Goal: Book appointment/travel/reservation

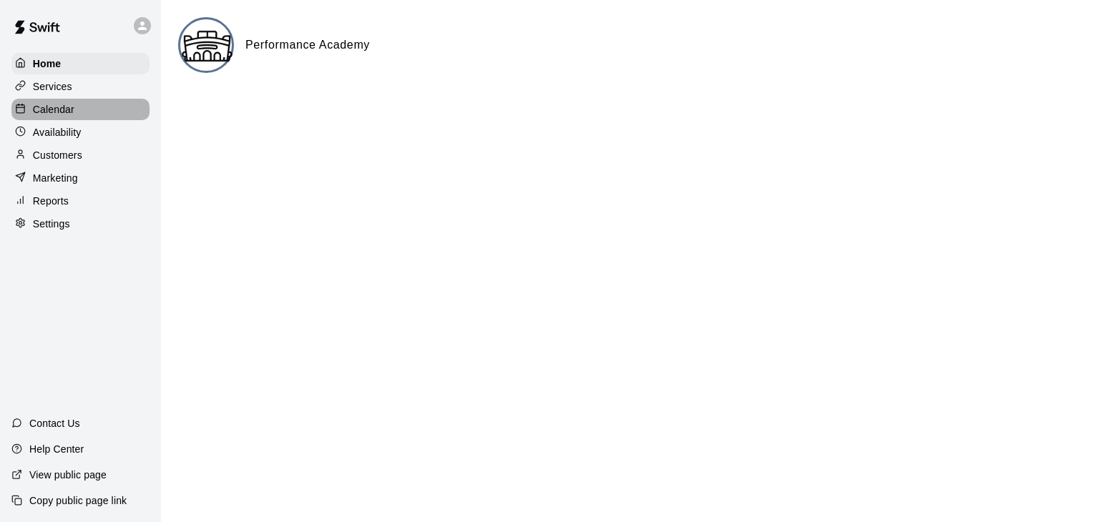
click at [123, 114] on div "Calendar" at bounding box center [80, 109] width 138 height 21
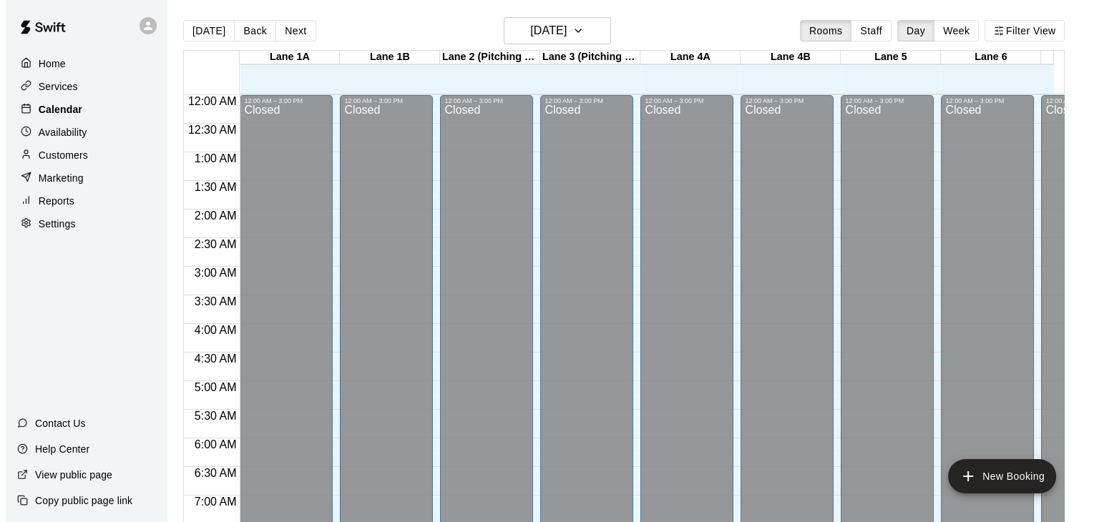
scroll to position [847, 0]
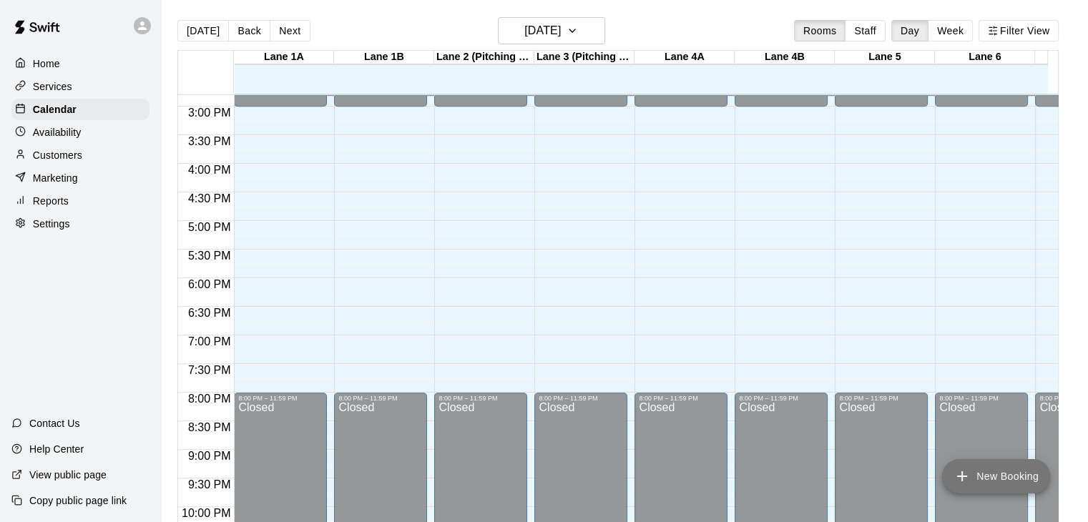
click at [990, 469] on button "New Booking" at bounding box center [996, 476] width 108 height 34
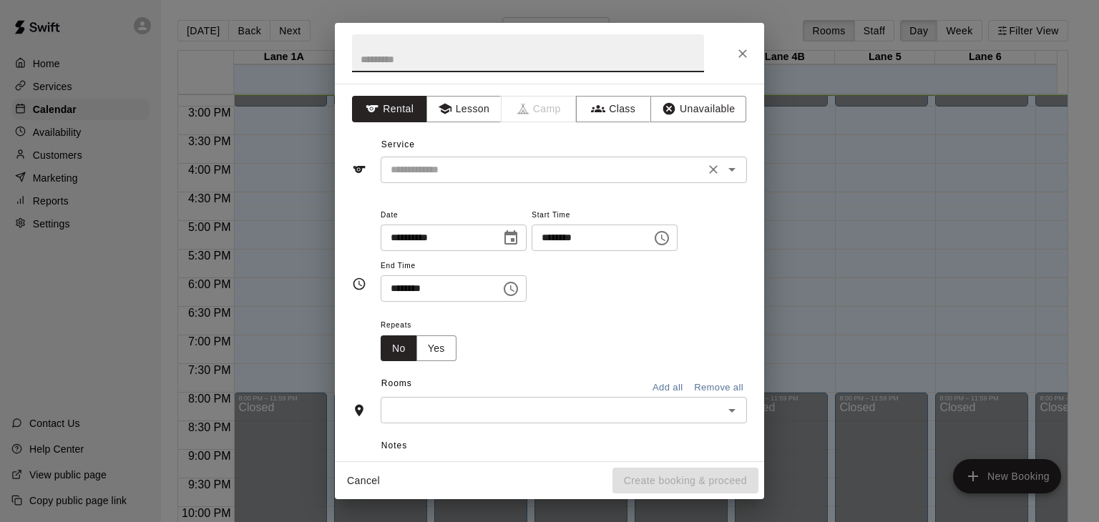
click at [723, 173] on icon "Open" at bounding box center [731, 169] width 17 height 17
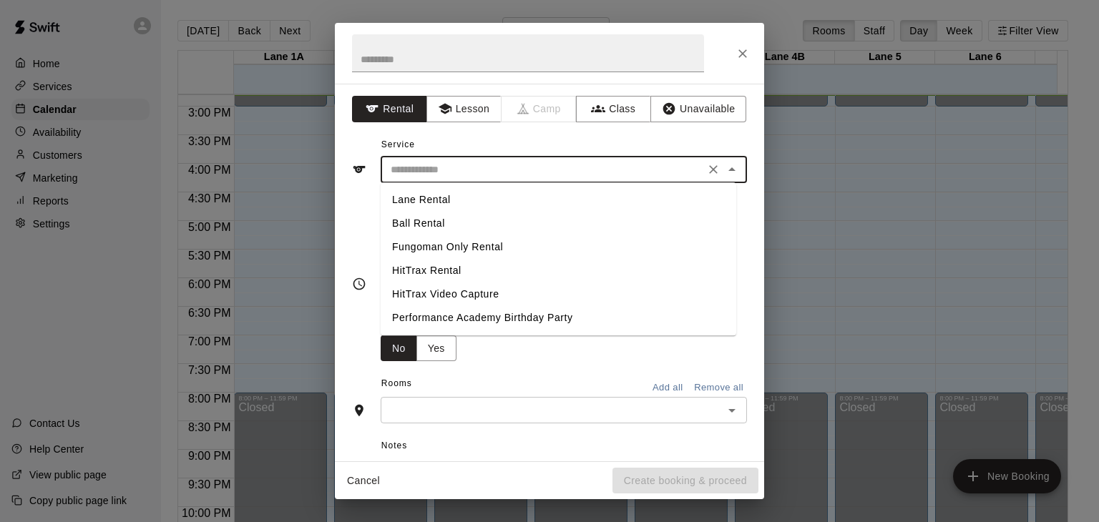
click at [482, 201] on li "Lane Rental" at bounding box center [559, 200] width 356 height 24
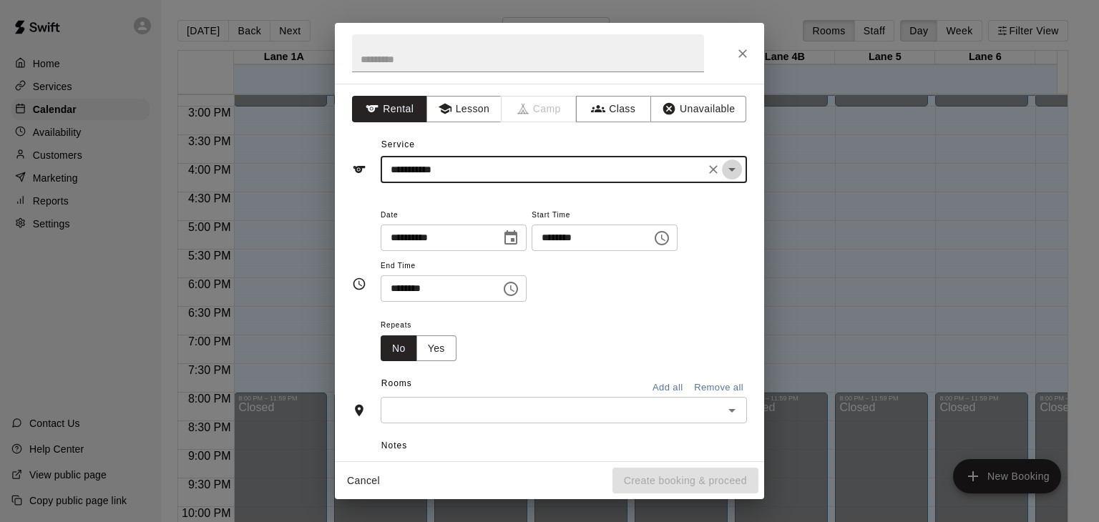
click at [723, 174] on icon "Open" at bounding box center [731, 169] width 17 height 17
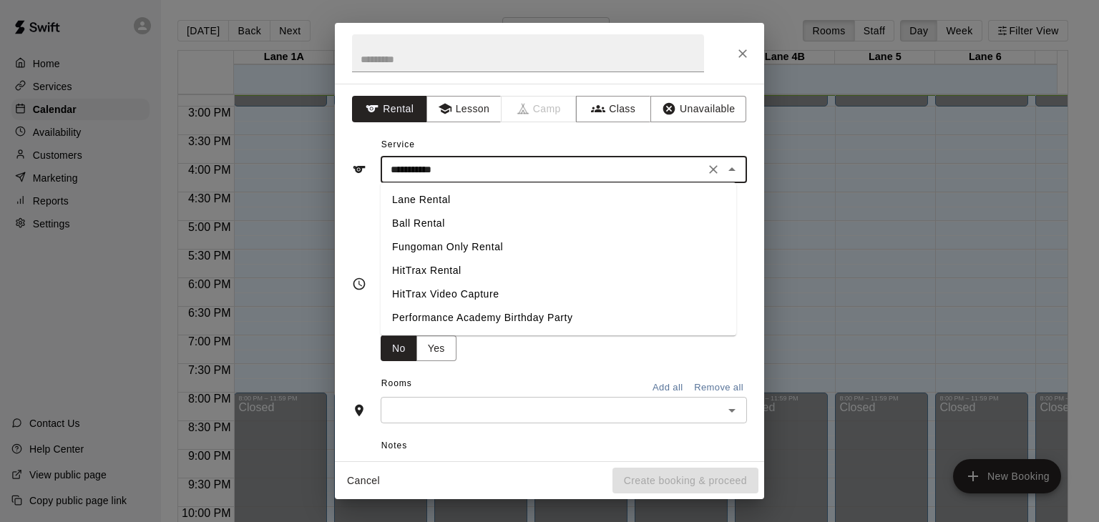
click at [467, 221] on li "Ball Rental" at bounding box center [559, 224] width 356 height 24
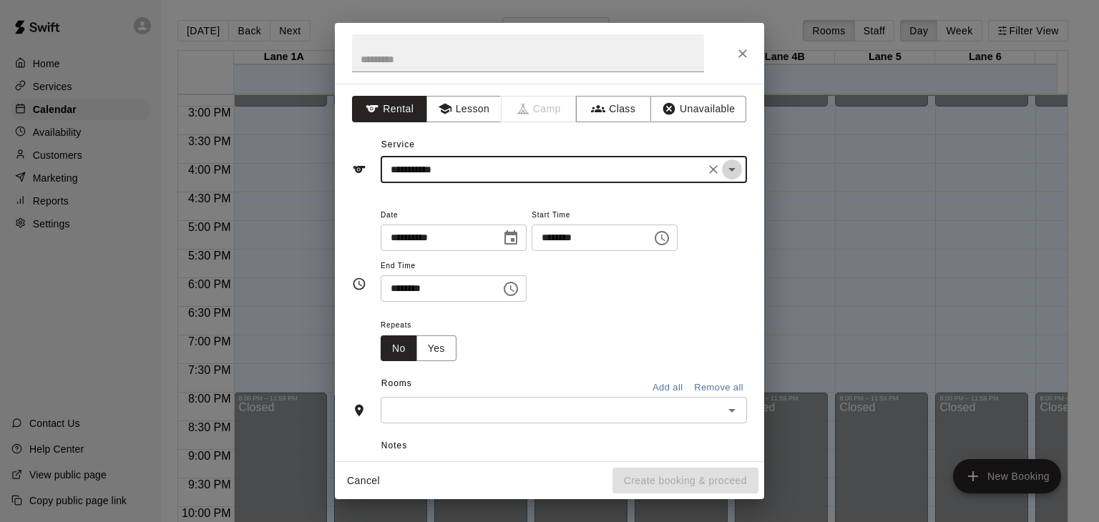
click at [723, 167] on icon "Open" at bounding box center [731, 169] width 17 height 17
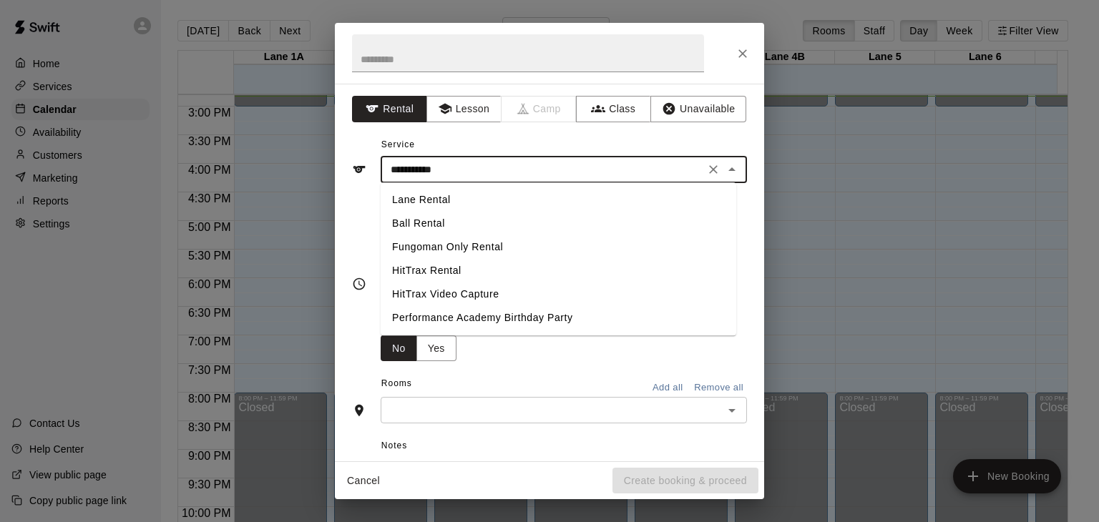
click at [496, 201] on li "Lane Rental" at bounding box center [559, 200] width 356 height 24
type input "**********"
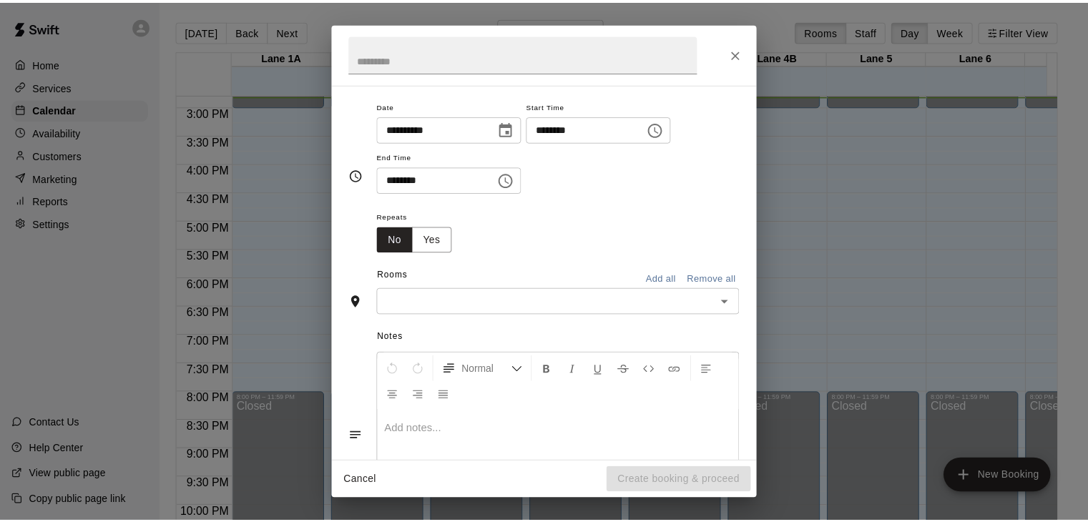
scroll to position [0, 0]
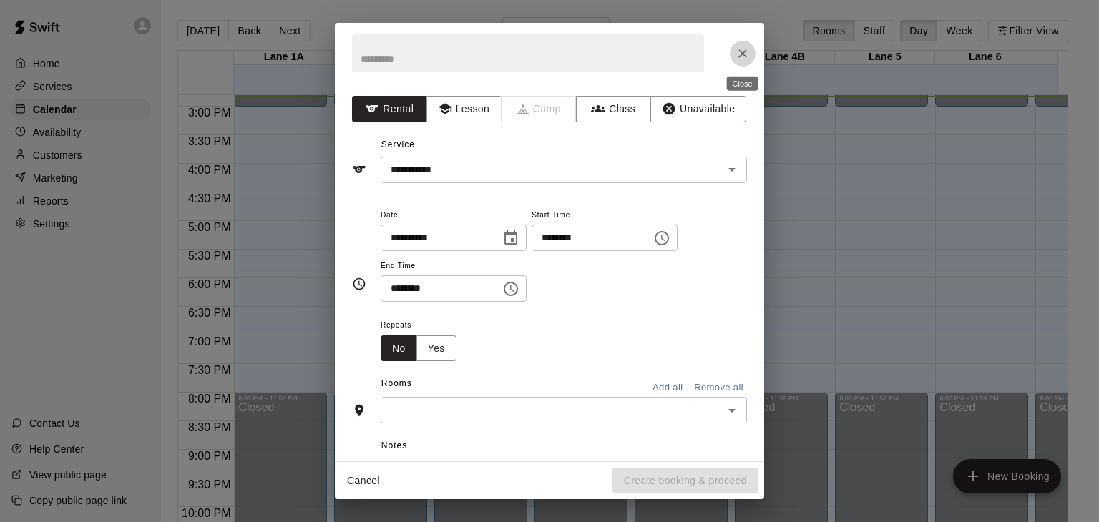
click at [741, 48] on icon "Close" at bounding box center [743, 54] width 14 height 14
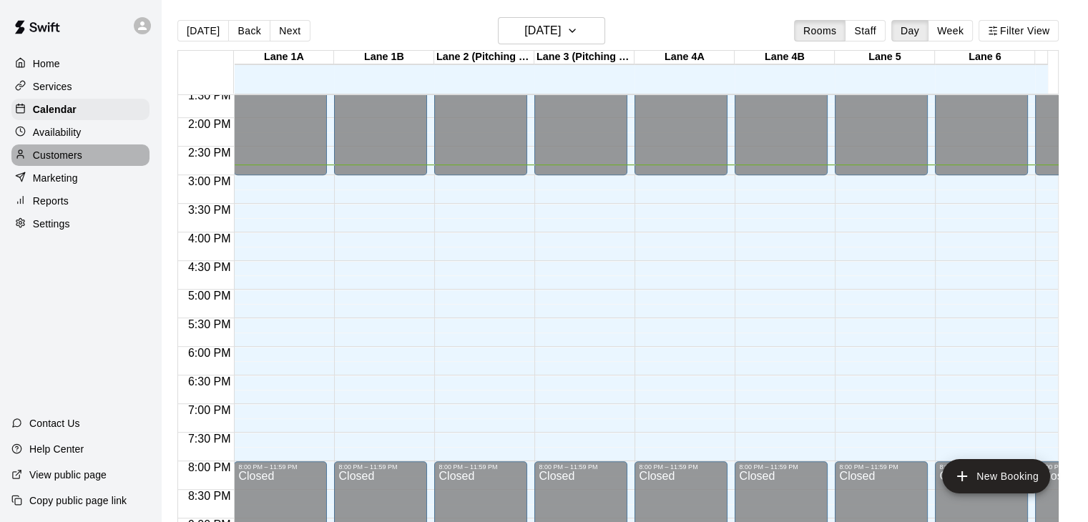
click at [96, 159] on div "Customers" at bounding box center [80, 155] width 138 height 21
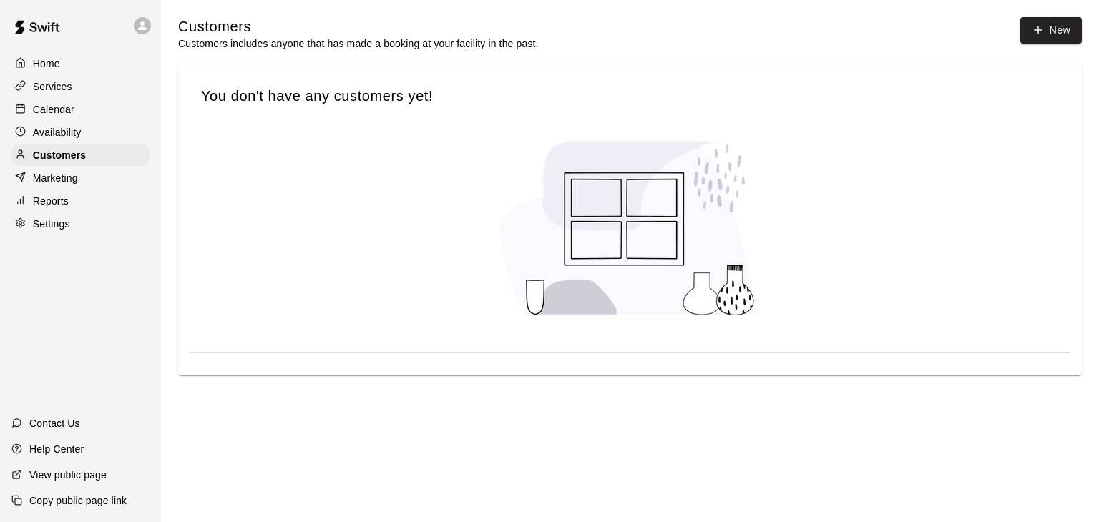
click at [72, 130] on p "Availability" at bounding box center [57, 132] width 49 height 14
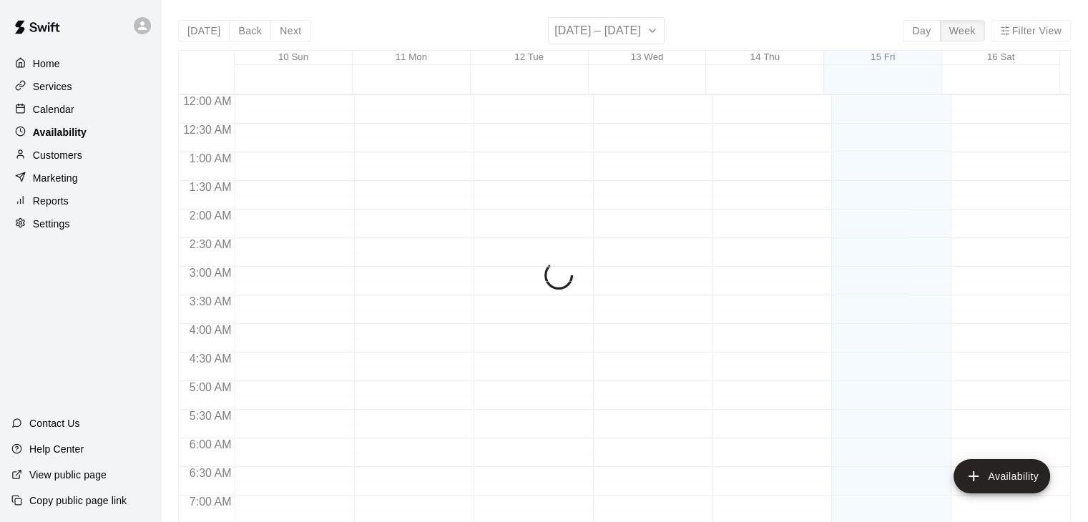
scroll to position [848, 0]
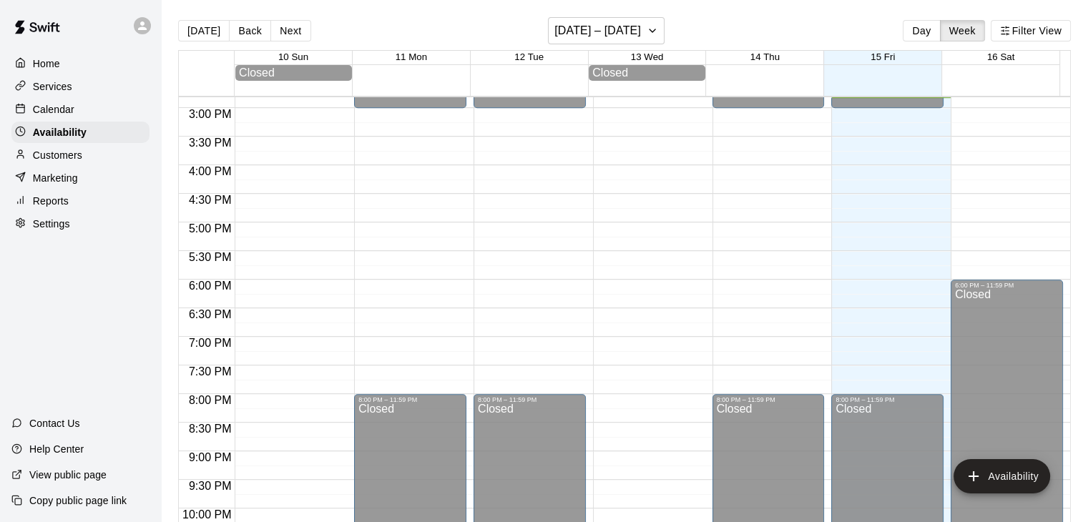
click at [79, 103] on div "Calendar" at bounding box center [80, 109] width 138 height 21
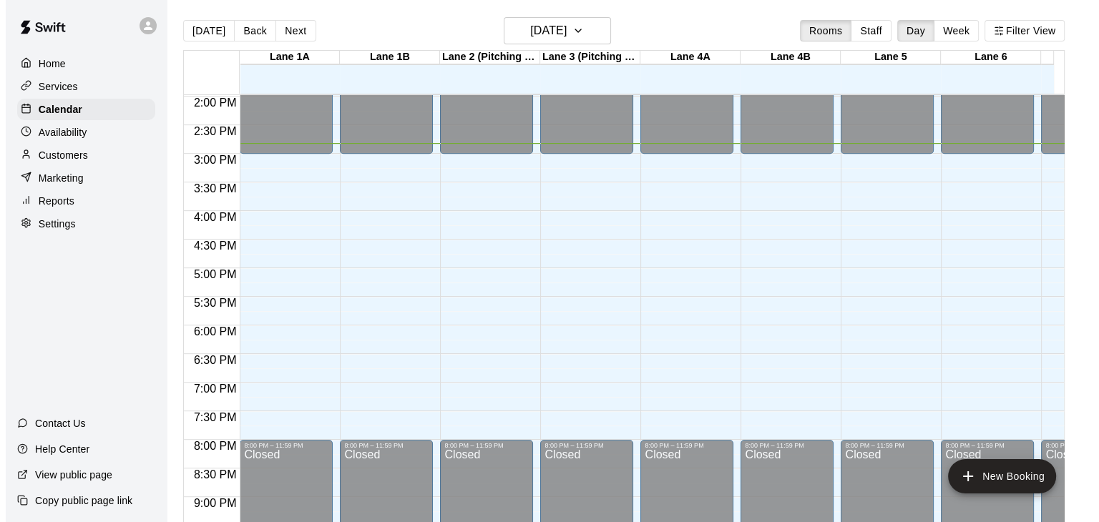
scroll to position [799, 0]
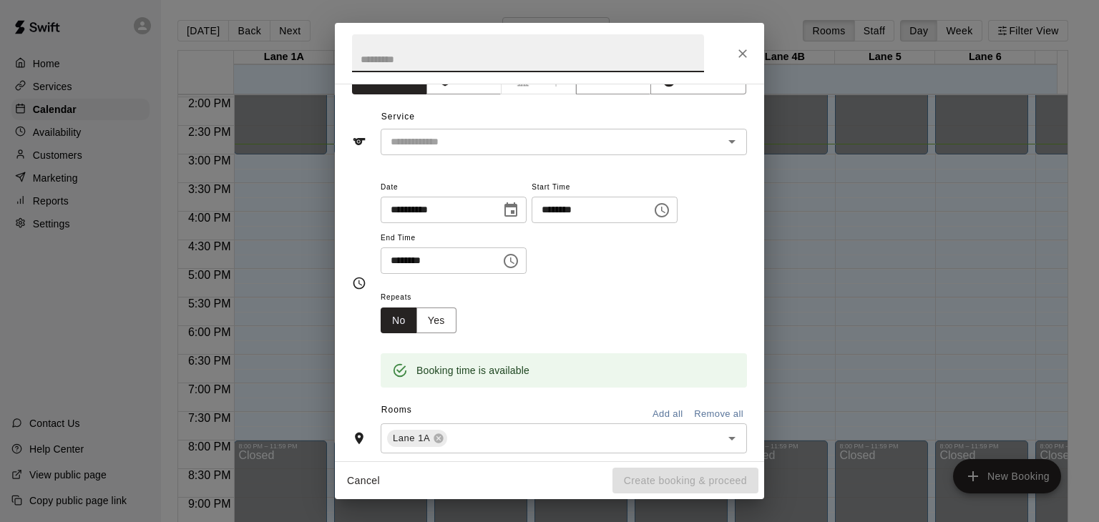
scroll to position [29, 0]
click at [489, 302] on div "Repeats No Yes" at bounding box center [564, 310] width 366 height 45
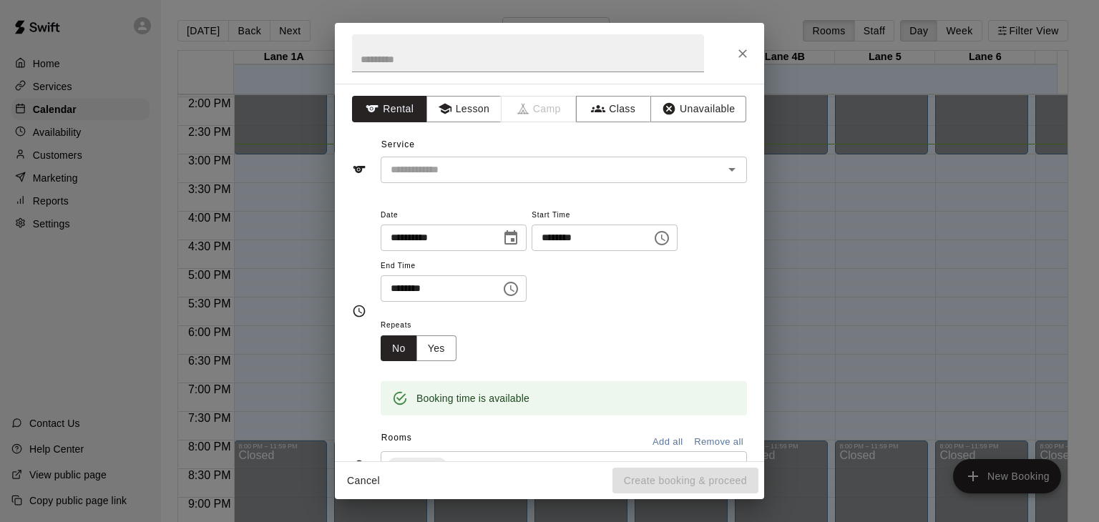
click at [495, 202] on div "**********" at bounding box center [549, 311] width 395 height 233
click at [728, 168] on icon "Open" at bounding box center [731, 170] width 7 height 4
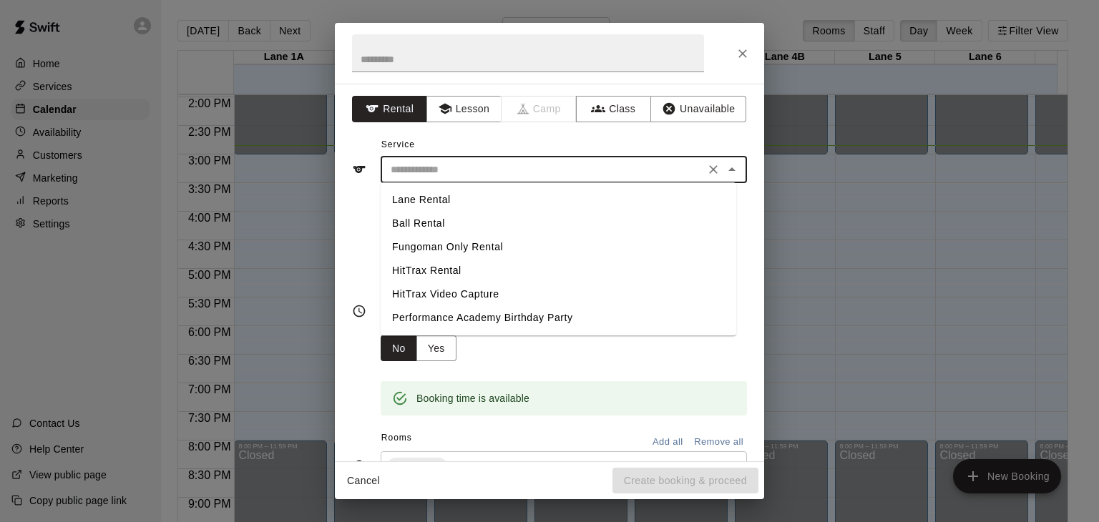
click at [550, 141] on div "Service ​ Lane Rental Ball Rental Fungoman Only Rental HitTrax Rental HitTrax V…" at bounding box center [549, 158] width 395 height 49
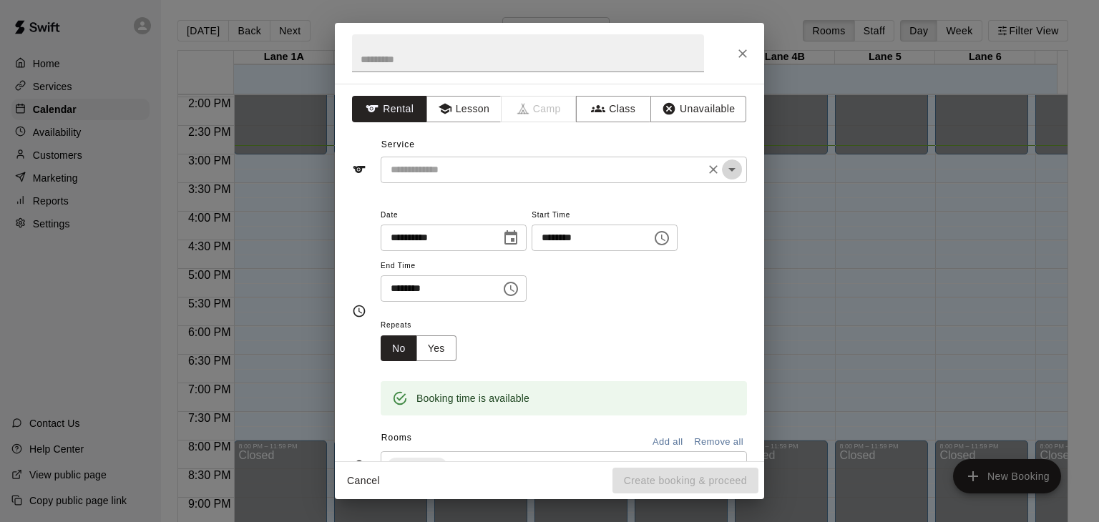
click at [726, 172] on icon "Open" at bounding box center [731, 169] width 17 height 17
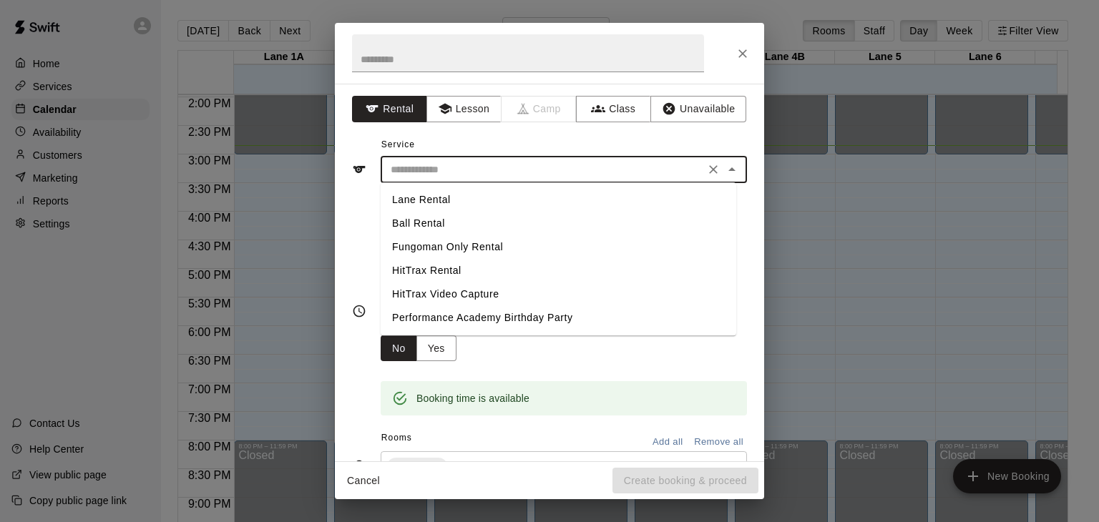
click at [482, 195] on li "Lane Rental" at bounding box center [559, 200] width 356 height 24
type input "**********"
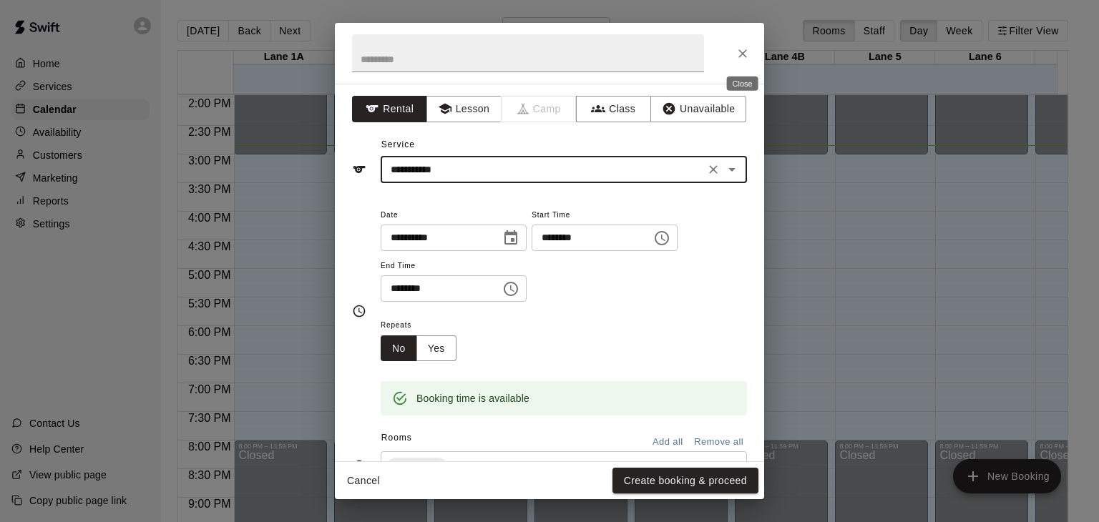
click at [743, 48] on icon "Close" at bounding box center [743, 54] width 14 height 14
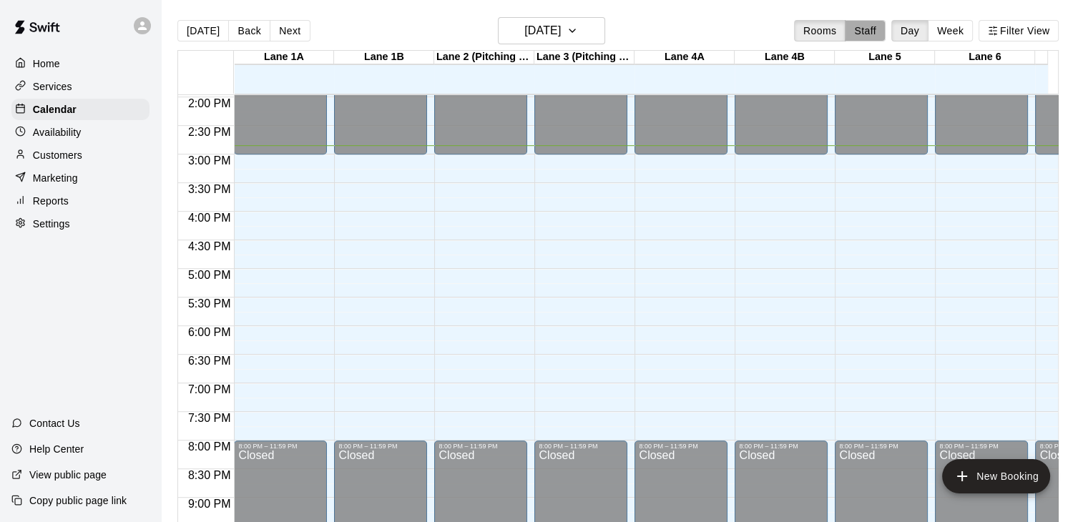
click at [865, 29] on button "Staff" at bounding box center [865, 30] width 41 height 21
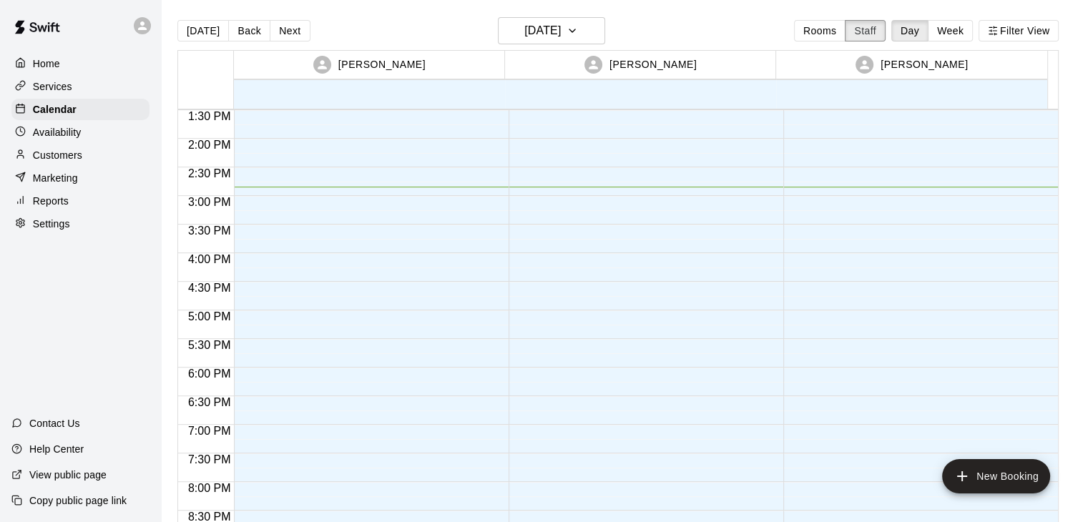
scroll to position [773, 0]
click at [833, 25] on button "Rooms" at bounding box center [820, 30] width 52 height 21
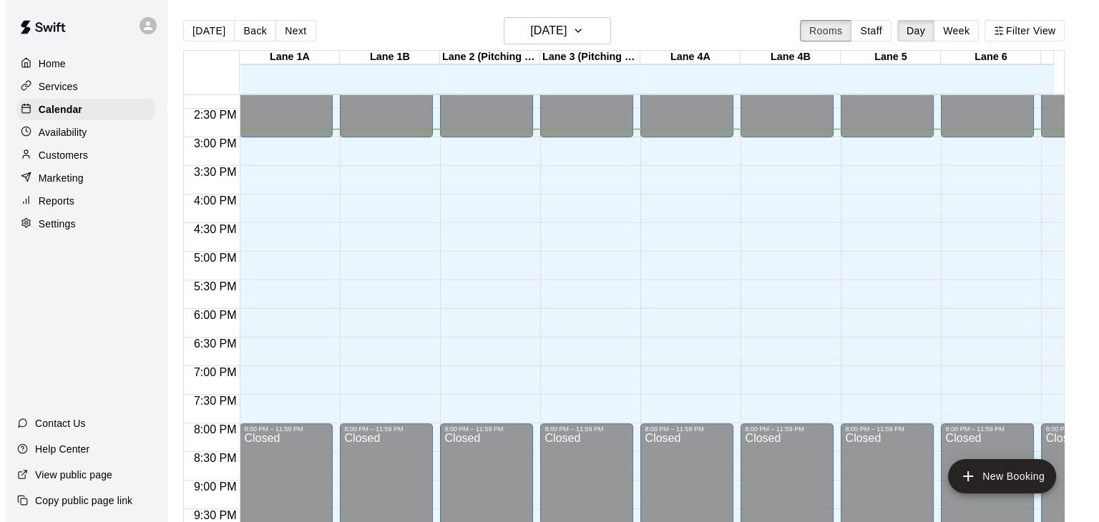
scroll to position [816, 0]
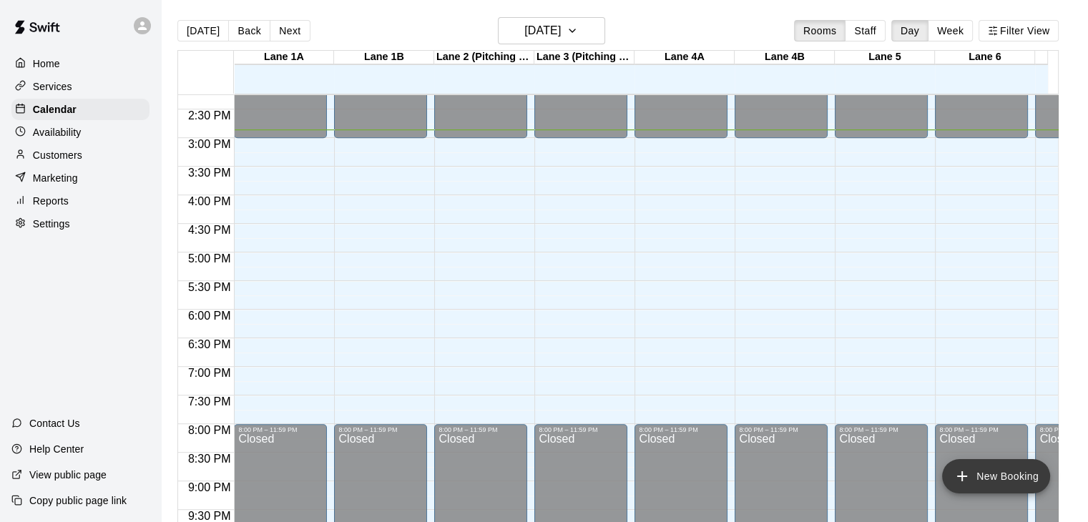
click at [982, 467] on button "New Booking" at bounding box center [996, 476] width 108 height 34
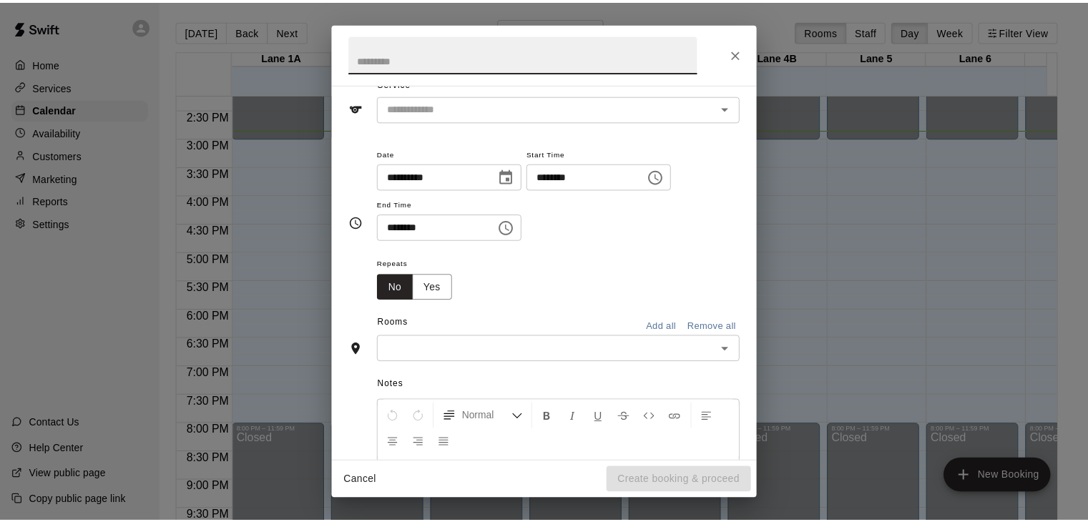
scroll to position [0, 0]
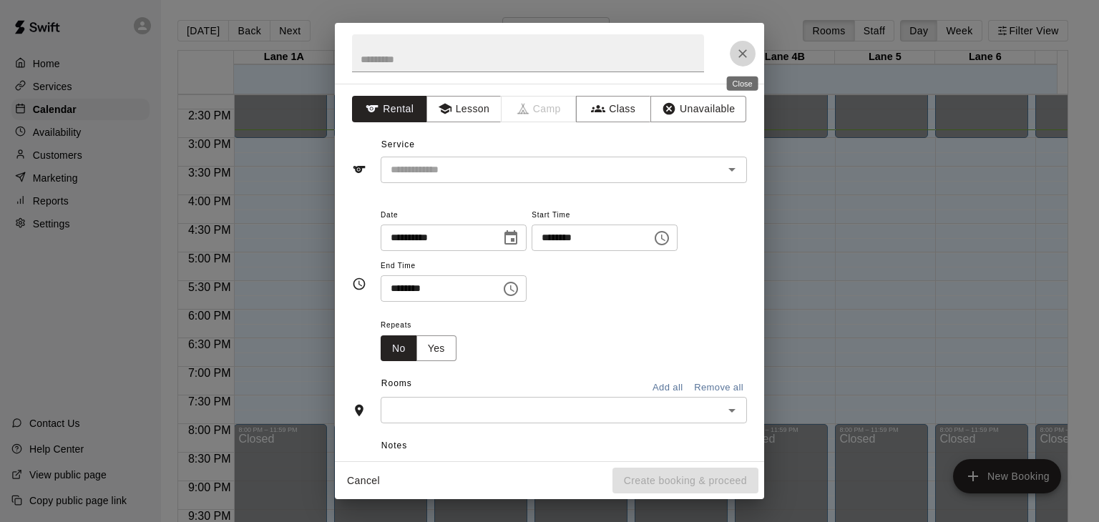
click at [741, 57] on icon "Close" at bounding box center [743, 54] width 14 height 14
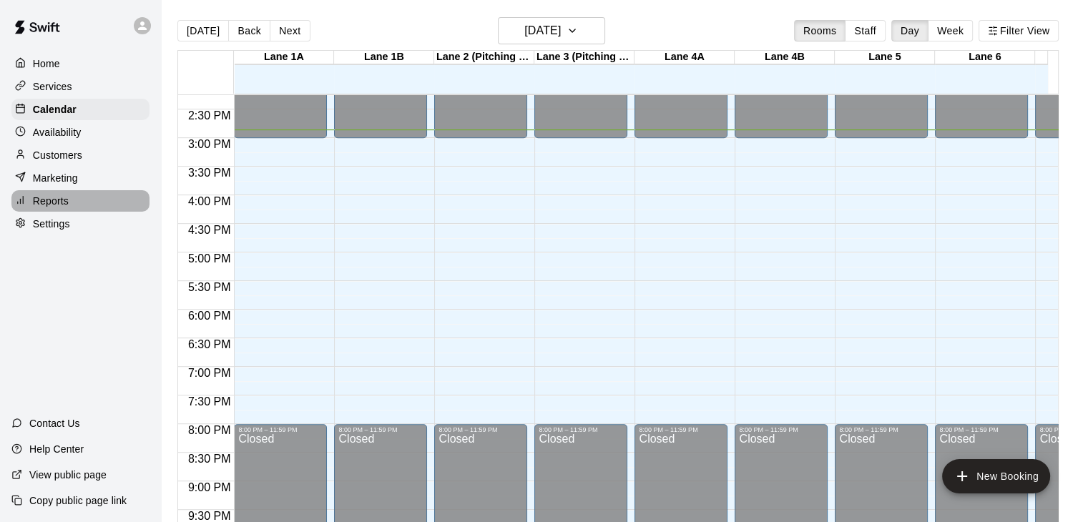
click at [74, 207] on div "Reports" at bounding box center [80, 200] width 138 height 21
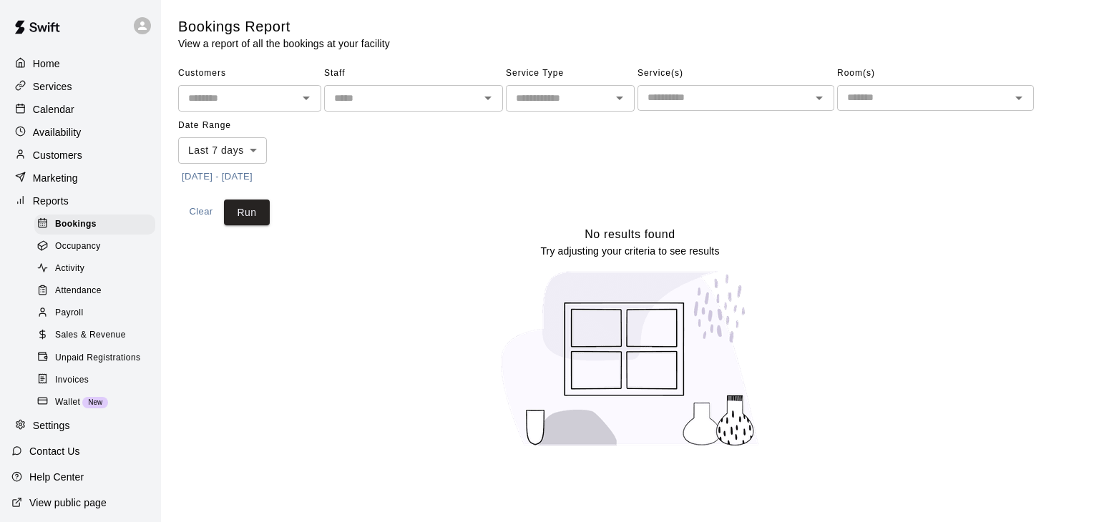
click at [86, 323] on div "Payroll" at bounding box center [94, 313] width 121 height 20
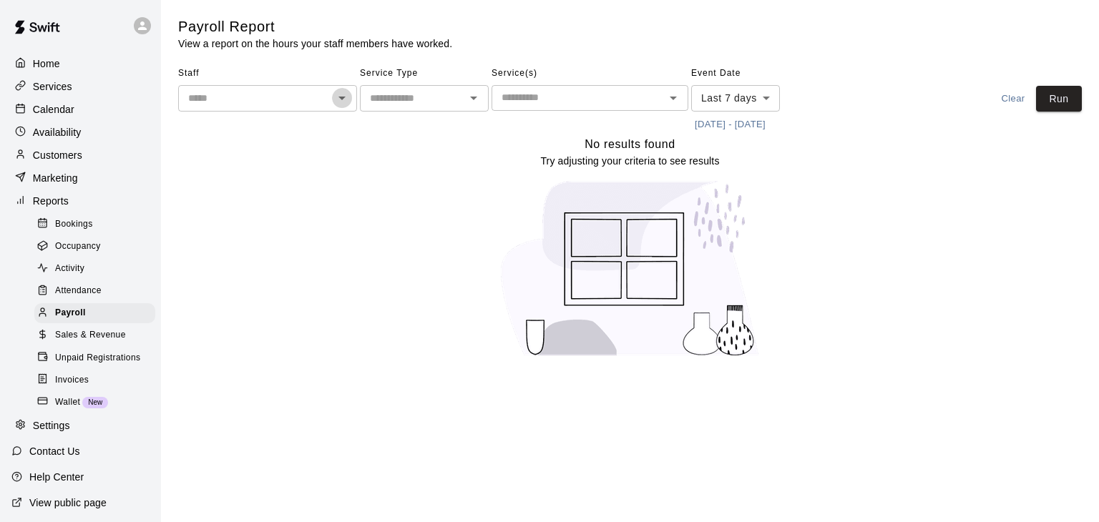
click at [343, 95] on icon "Open" at bounding box center [341, 97] width 17 height 17
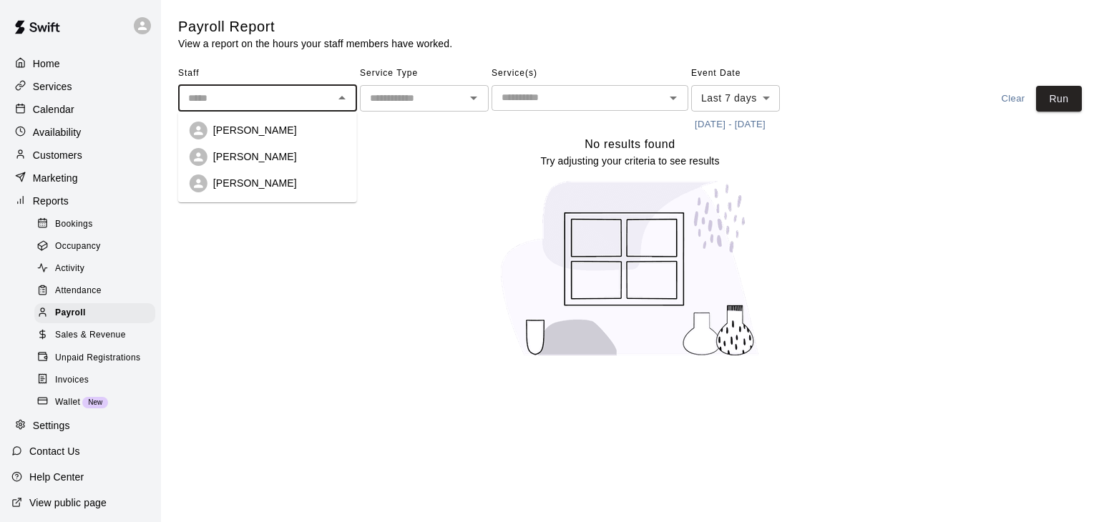
click at [376, 250] on div "No results found Try adjusting your criteria to see results" at bounding box center [630, 252] width 904 height 234
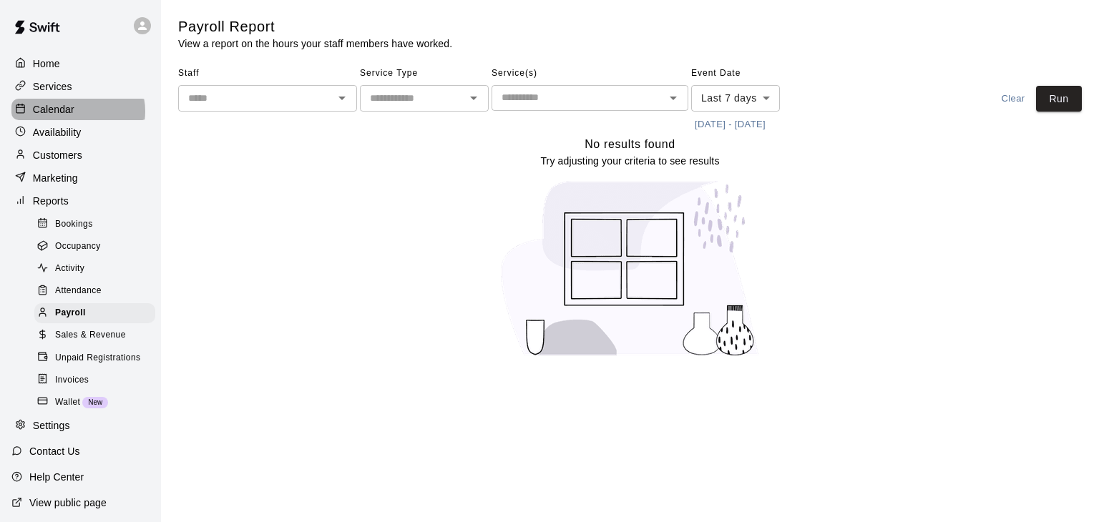
click at [77, 114] on div "Calendar" at bounding box center [80, 109] width 138 height 21
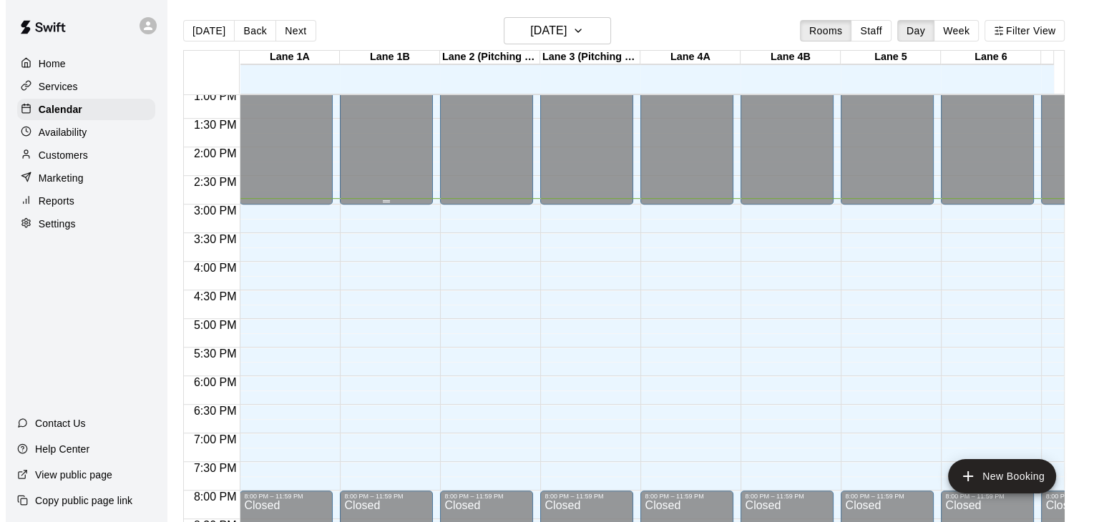
scroll to position [751, 0]
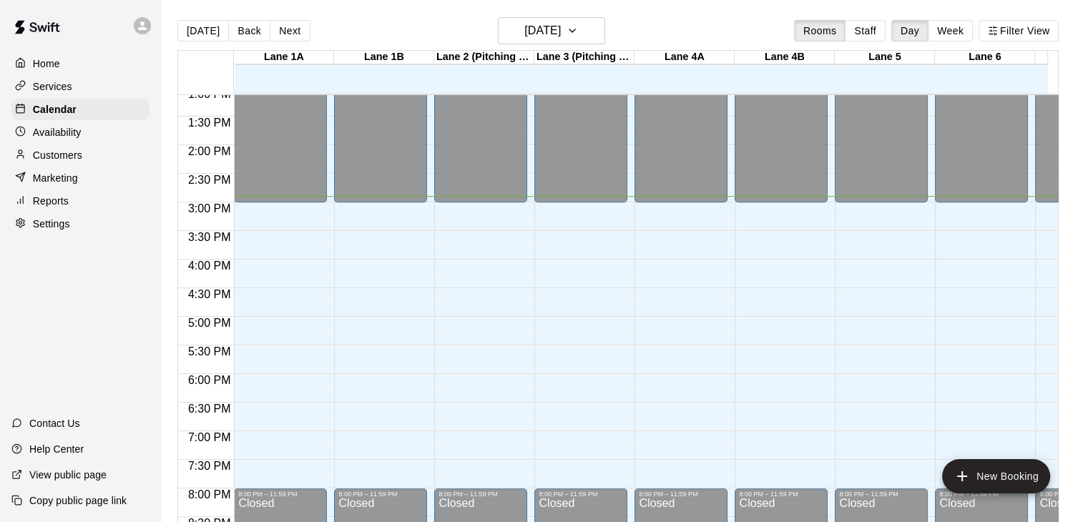
click at [305, 216] on div "12:00 AM – 3:00 PM Closed 8:00 PM – 11:59 PM Closed" at bounding box center [280, 31] width 93 height 1374
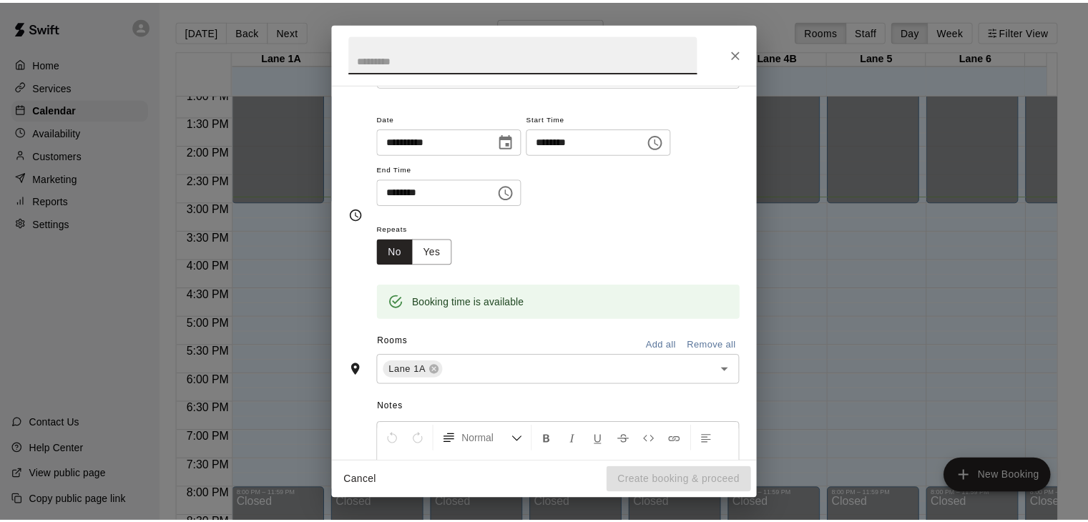
scroll to position [11, 0]
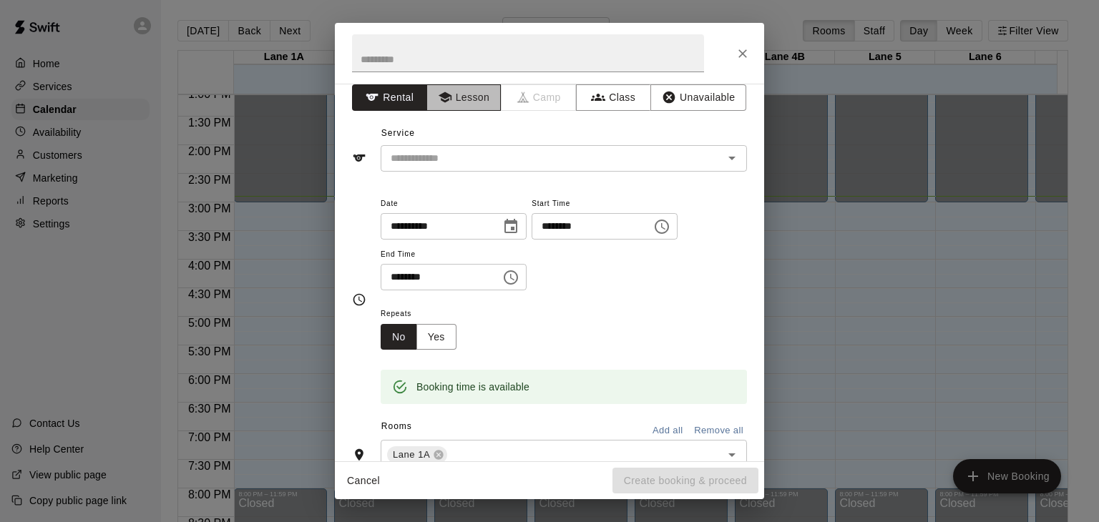
click at [467, 105] on button "Lesson" at bounding box center [463, 97] width 75 height 26
click at [379, 97] on button "Rental" at bounding box center [389, 97] width 75 height 26
click at [441, 94] on icon "button" at bounding box center [444, 97] width 13 height 11
click at [481, 153] on input "text" at bounding box center [543, 159] width 316 height 18
click at [615, 324] on div "Repeats No Yes" at bounding box center [564, 327] width 366 height 45
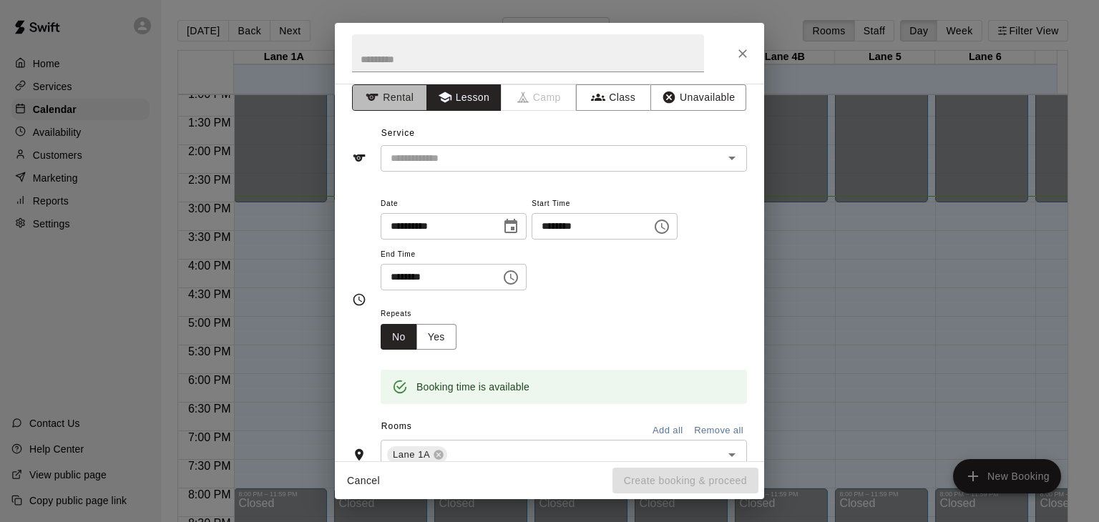
click at [401, 98] on button "Rental" at bounding box center [389, 97] width 75 height 26
click at [592, 101] on icon "button" at bounding box center [598, 97] width 14 height 14
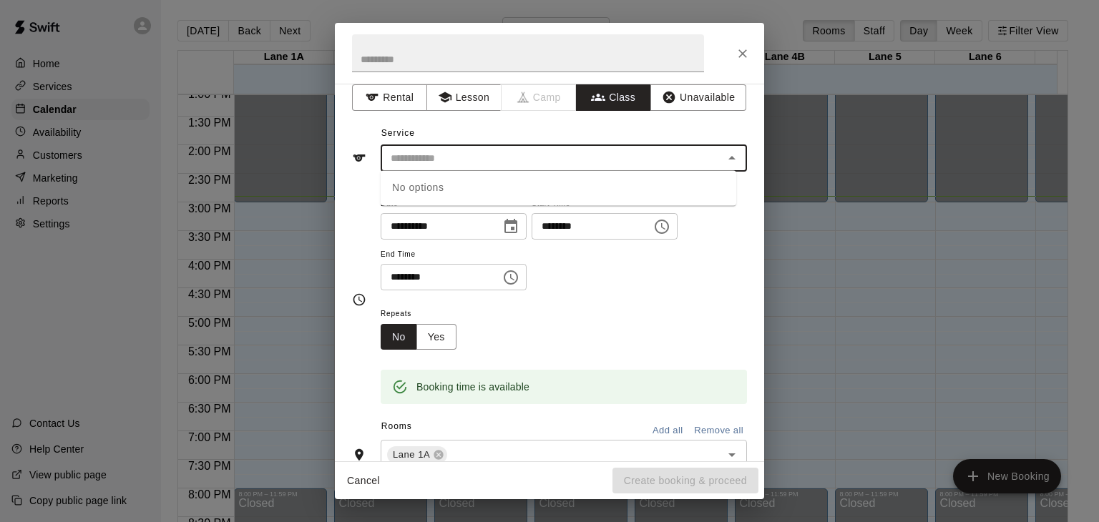
click at [607, 158] on input "text" at bounding box center [552, 159] width 334 height 18
click at [401, 89] on button "Rental" at bounding box center [389, 97] width 75 height 26
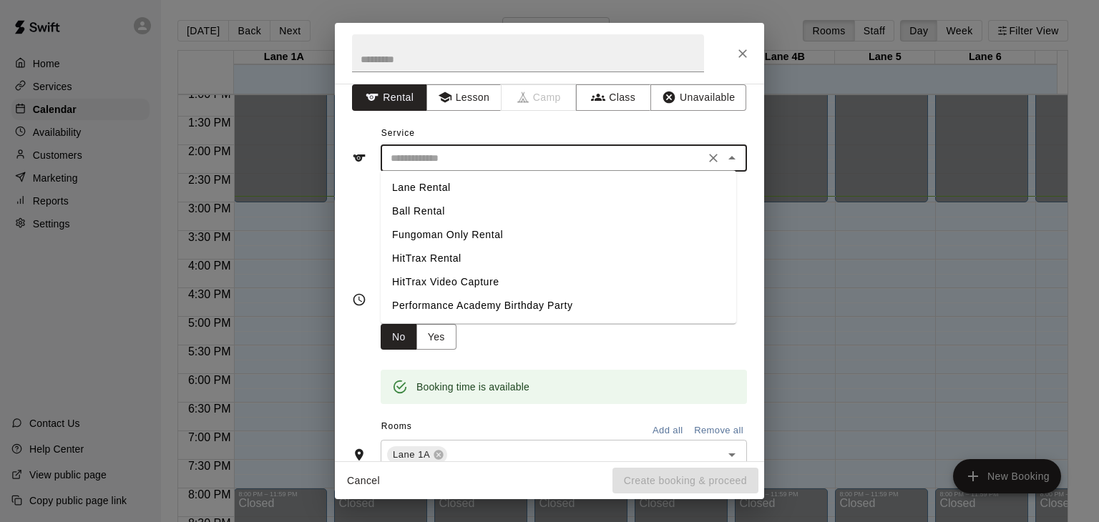
click at [495, 158] on input "text" at bounding box center [543, 159] width 316 height 18
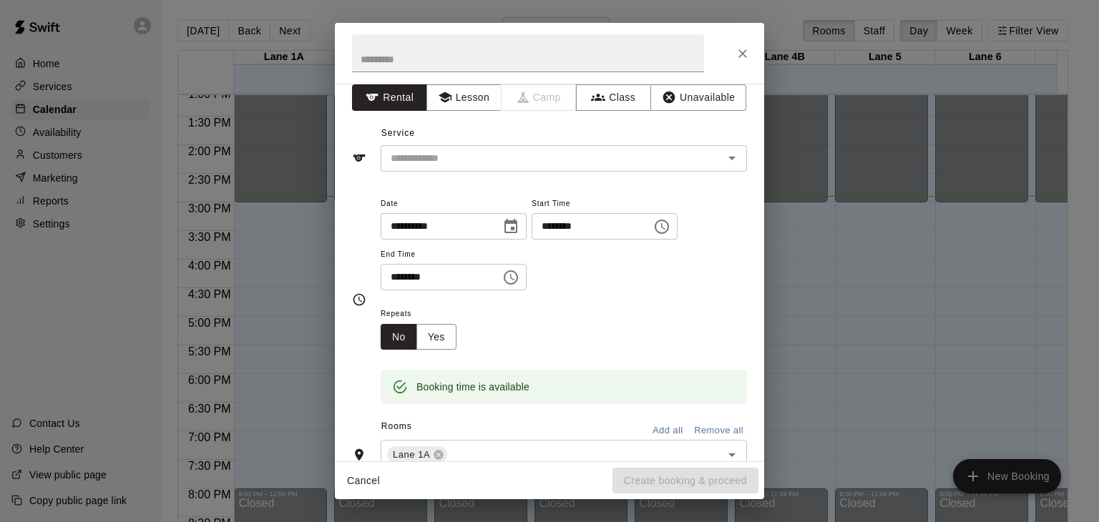
click at [589, 348] on div "Repeats No Yes" at bounding box center [564, 327] width 366 height 45
click at [742, 49] on icon "Close" at bounding box center [743, 54] width 14 height 14
